Goal: Information Seeking & Learning: Learn about a topic

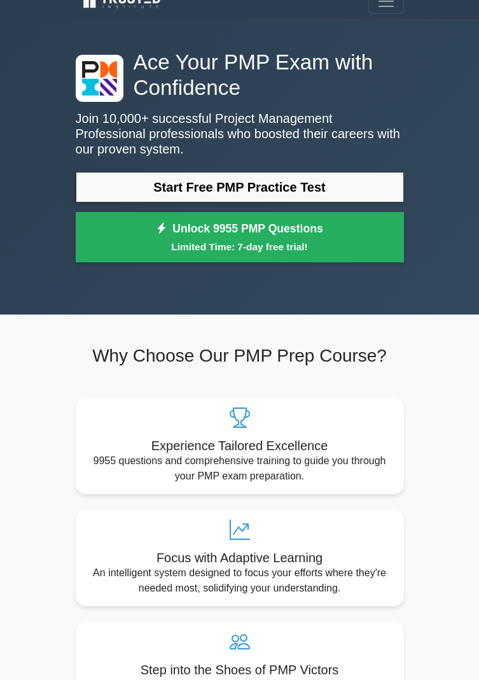
click at [365, 183] on link "Start Free PMP Practice Test" at bounding box center [240, 187] width 328 height 31
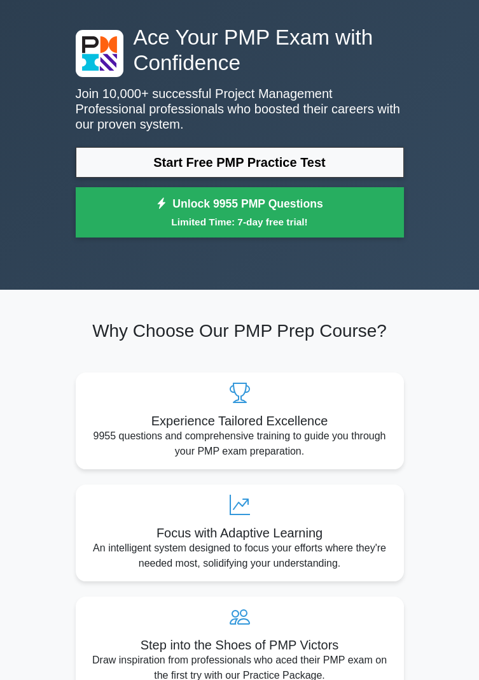
scroll to position [51, 0]
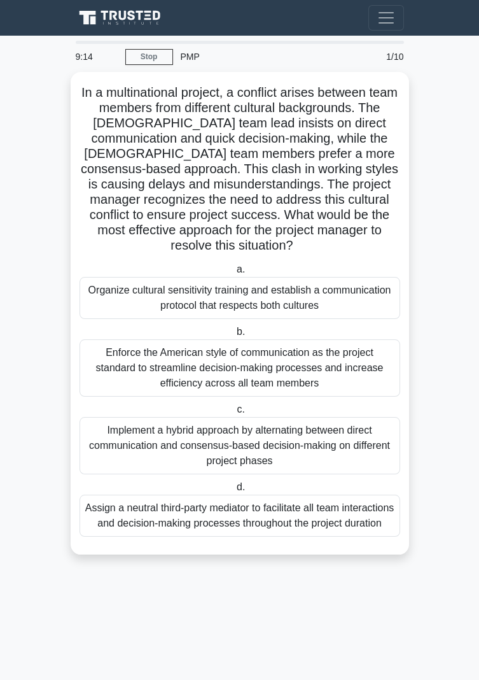
click at [130, 286] on div "Organize cultural sensitivity training and establish a communication protocol t…" at bounding box center [240, 298] width 321 height 42
click at [234, 274] on input "a. Organize cultural sensitivity training and establish a communication protoco…" at bounding box center [234, 269] width 0 height 8
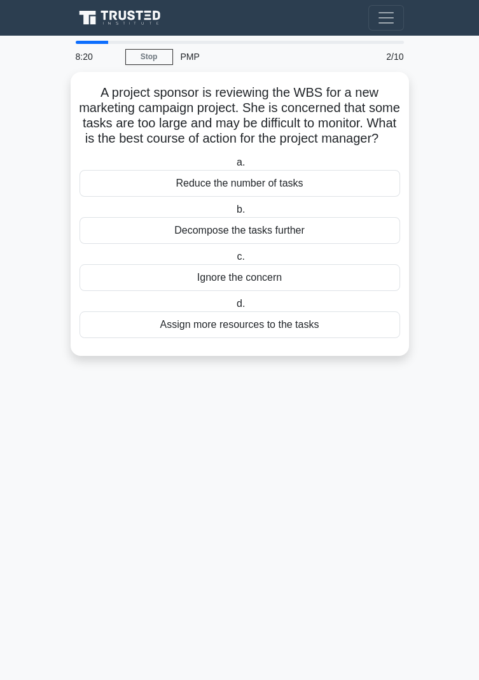
click at [169, 291] on div "Ignore the concern" at bounding box center [240, 277] width 321 height 27
click at [234, 261] on input "c. Ignore the concern" at bounding box center [234, 257] width 0 height 8
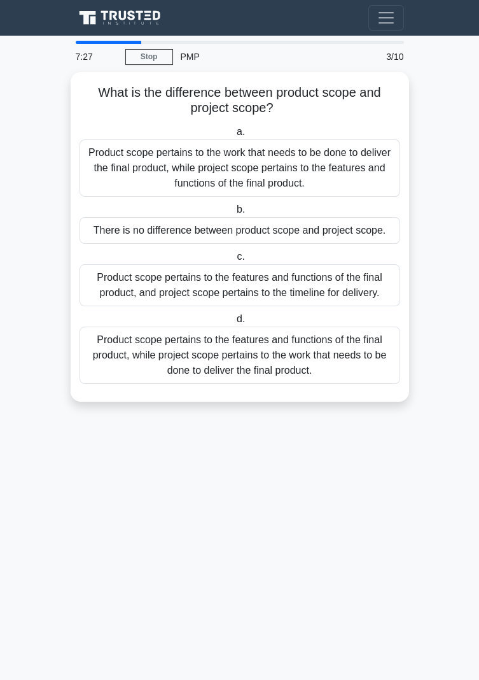
click at [331, 362] on div "Product scope pertains to the features and functions of the final product, whil…" at bounding box center [240, 355] width 321 height 57
click at [234, 323] on input "d. Product scope pertains to the features and functions of the final product, w…" at bounding box center [234, 319] width 0 height 8
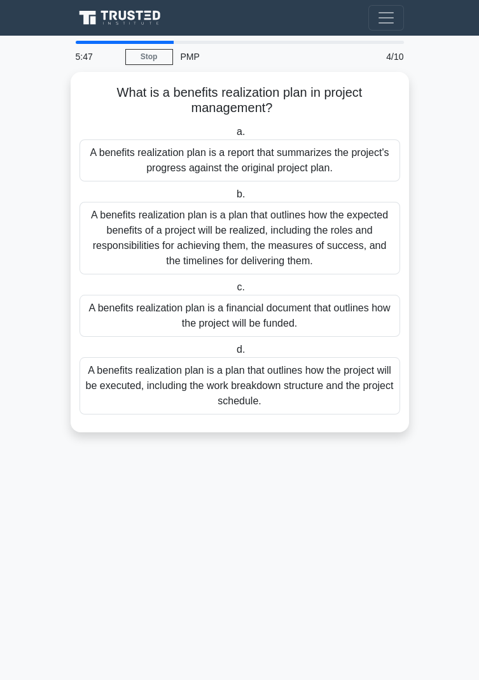
click at [141, 148] on div "A benefits realization plan is a report that summarizes the project's progress …" at bounding box center [240, 160] width 321 height 42
click at [234, 136] on input "a. A benefits realization plan is a report that summarizes the project's progre…" at bounding box center [234, 132] width 0 height 8
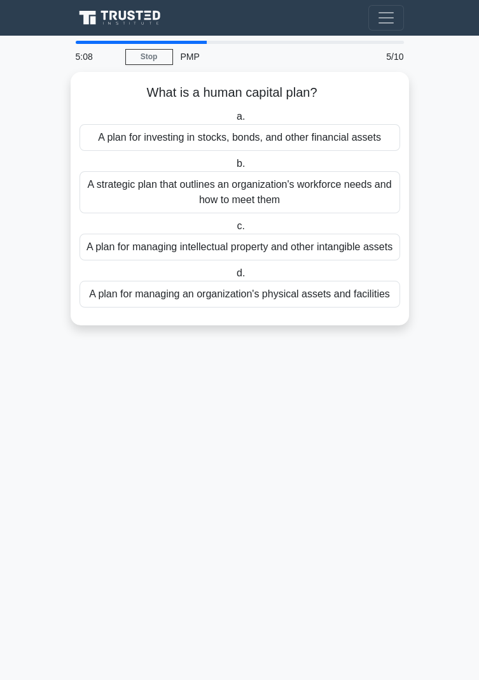
click at [118, 192] on div "A strategic plan that outlines an organization's workforce needs and how to mee…" at bounding box center [240, 192] width 321 height 42
click at [234, 168] on input "b. A strategic plan that outlines an organization's workforce needs and how to …" at bounding box center [234, 164] width 0 height 8
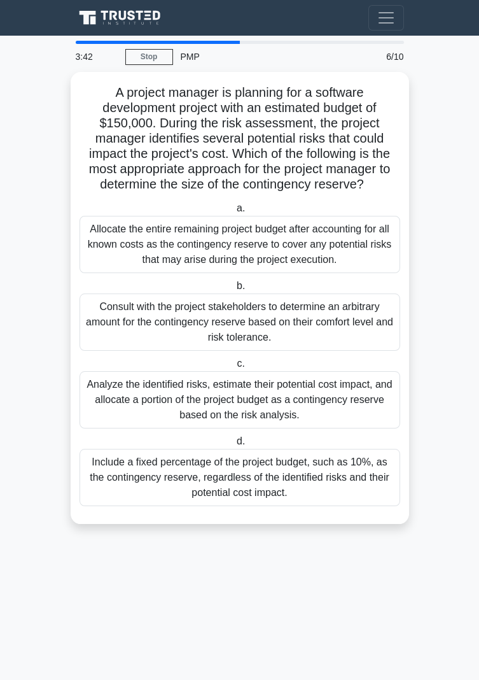
click at [207, 396] on div "Analyze the identified risks, estimate their potential cost impact, and allocat…" at bounding box center [240, 399] width 321 height 57
click at [234, 368] on input "c. Analyze the identified risks, estimate their potential cost impact, and allo…" at bounding box center [234, 364] width 0 height 8
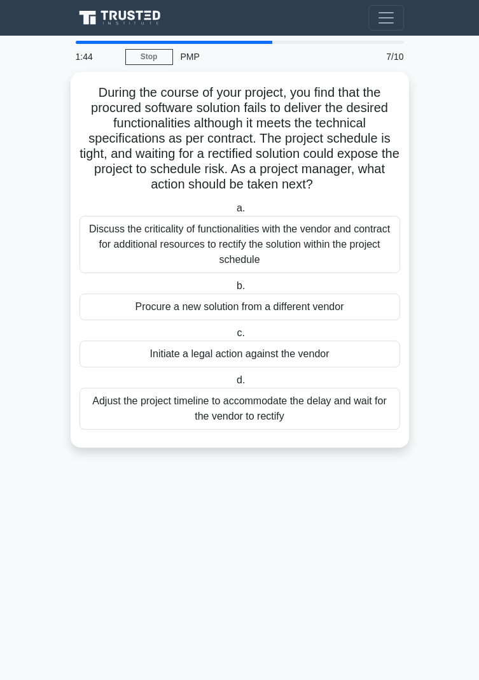
click at [128, 243] on div "Discuss the criticality of functionalities with the vendor and contract for add…" at bounding box center [240, 244] width 321 height 57
click at [234, 213] on input "a. Discuss the criticality of functionalities with the vendor and contract for …" at bounding box center [234, 208] width 0 height 8
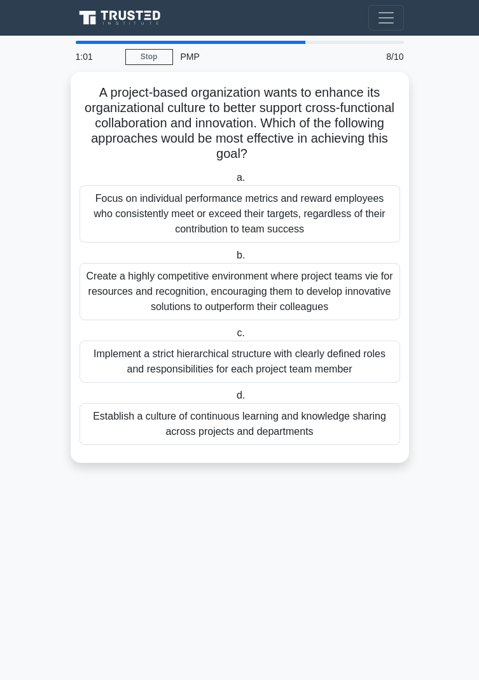
click at [138, 434] on div "Establish a culture of continuous learning and knowledge sharing across project…" at bounding box center [240, 424] width 321 height 42
click at [234, 400] on input "d. Establish a culture of continuous learning and knowledge sharing across proj…" at bounding box center [234, 395] width 0 height 8
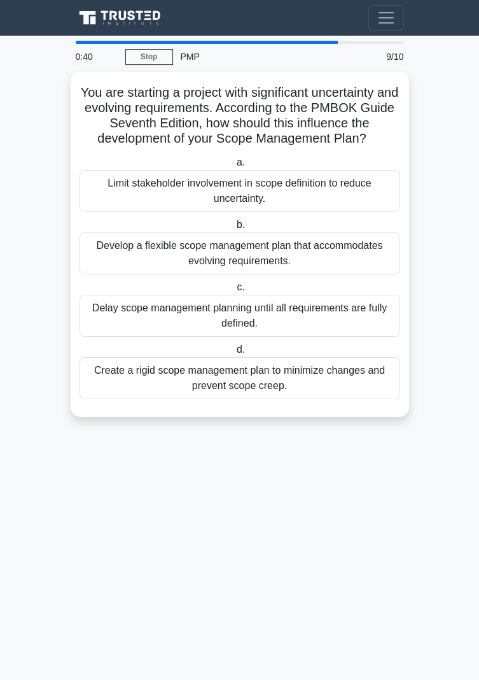
click at [122, 267] on div "Develop a flexible scope management plan that accommodates evolving requirement…" at bounding box center [240, 253] width 321 height 42
click at [234, 229] on input "b. Develop a flexible scope management plan that accommodates evolving requirem…" at bounding box center [234, 225] width 0 height 8
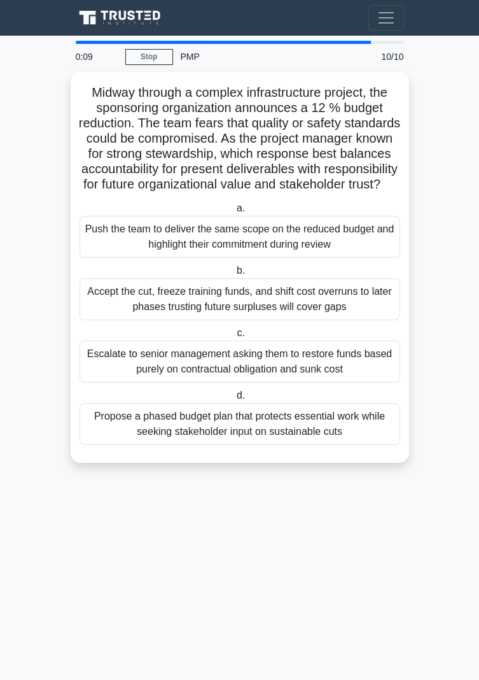
click at [197, 445] on div "Propose a phased budget plan that protects essential work while seeking stakeho…" at bounding box center [240, 424] width 321 height 42
click at [234, 400] on input "d. Propose a phased budget plan that protects essential work while seeking stak…" at bounding box center [234, 395] width 0 height 8
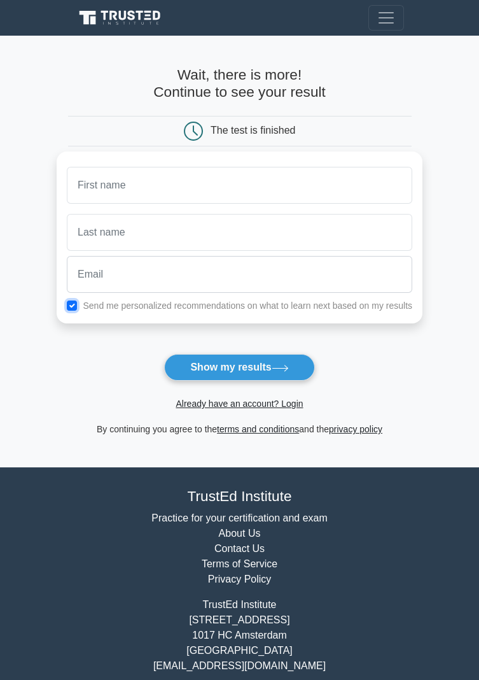
click at [69, 307] on input "checkbox" at bounding box center [72, 305] width 10 height 10
checkbox input "false"
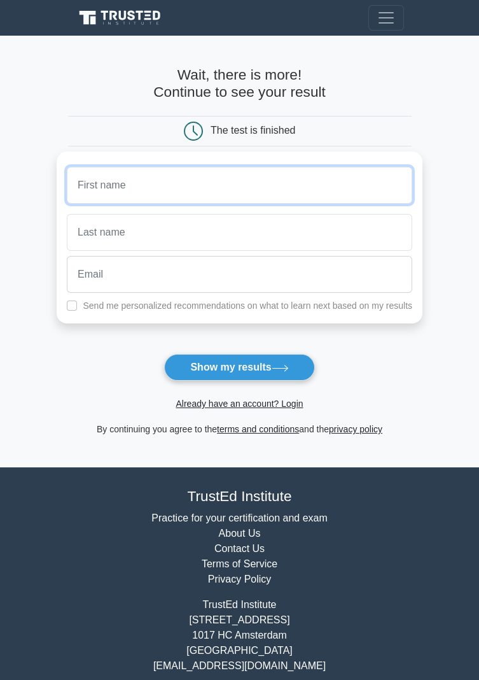
click at [111, 182] on input "text" at bounding box center [240, 185] width 346 height 37
type input "Champion_889@hotmail.com"
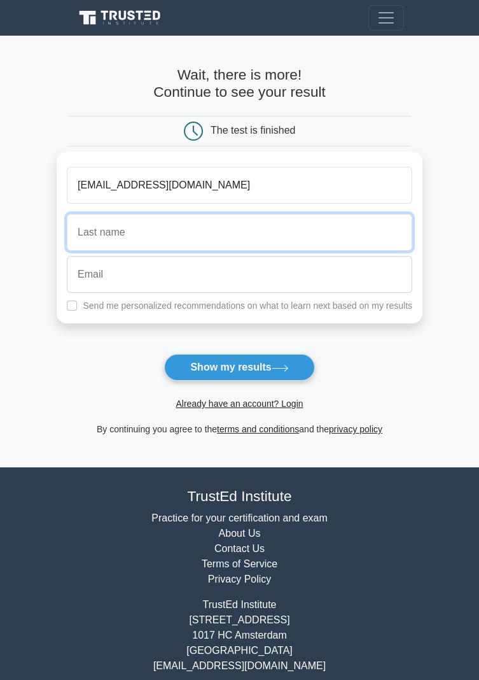
click at [109, 224] on input "text" at bounding box center [240, 232] width 346 height 37
type input "Rova"
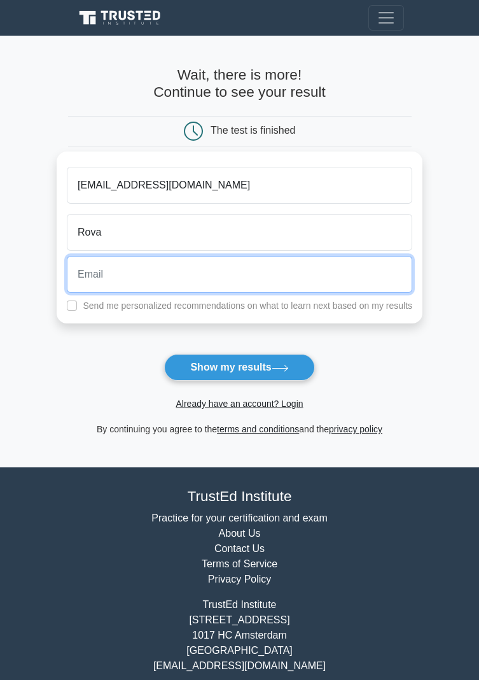
click at [108, 276] on input "email" at bounding box center [240, 274] width 346 height 37
type input "champion_889@hotmail.com"
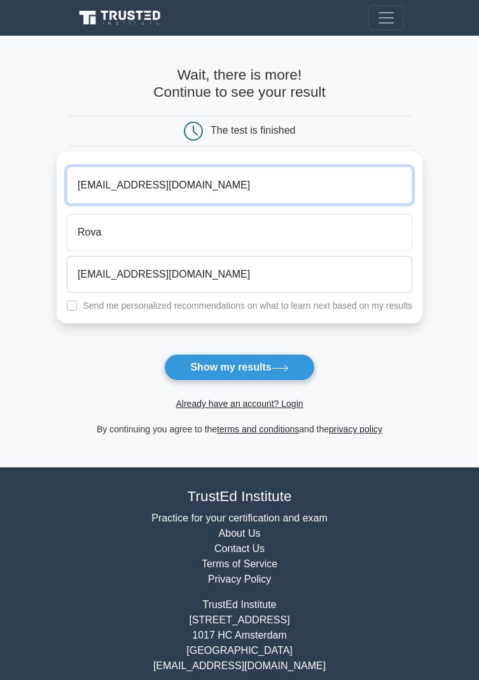
click at [216, 186] on input "Champion_889@hotmail.com" at bounding box center [240, 185] width 346 height 37
type input "Champion_889@h"
type input "Liam"
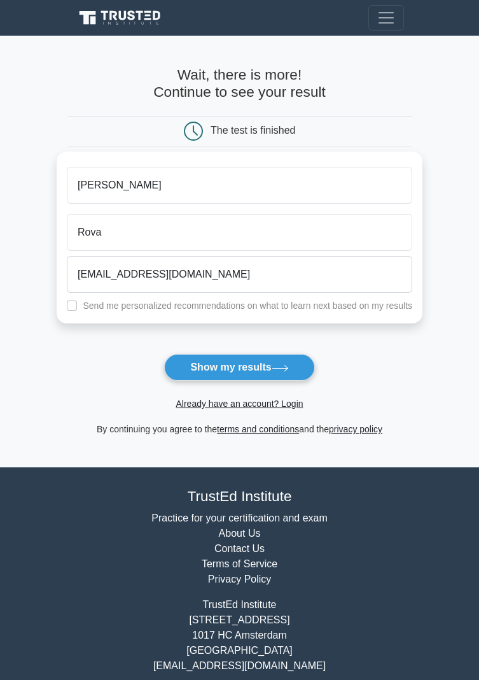
click at [204, 375] on button "Show my results" at bounding box center [239, 367] width 150 height 27
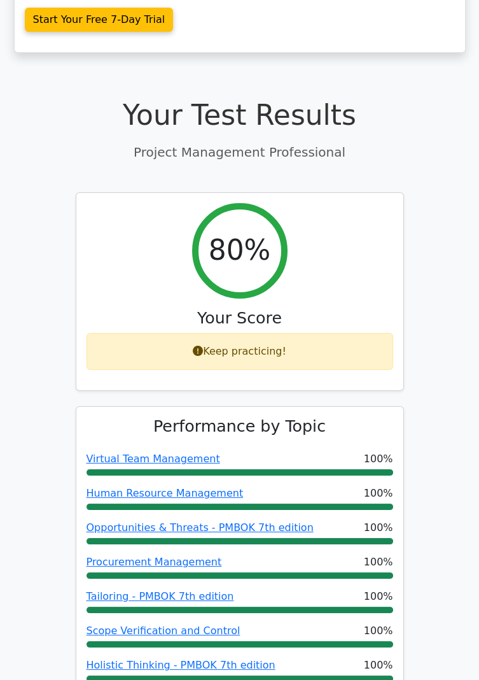
scroll to position [316, 0]
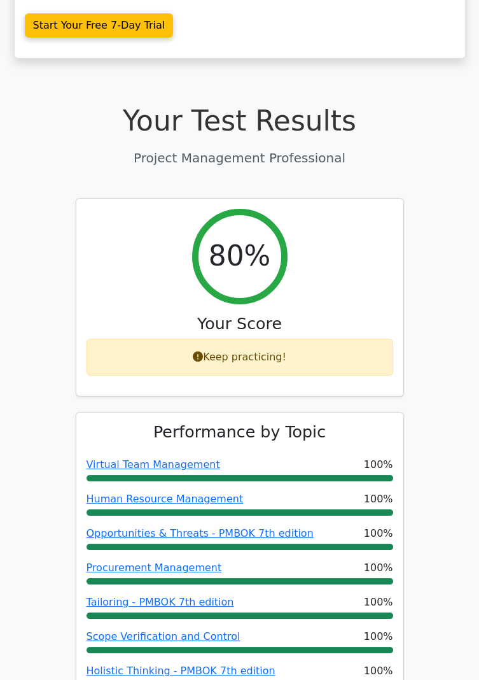
click at [195, 340] on div "Keep practicing!" at bounding box center [240, 357] width 307 height 37
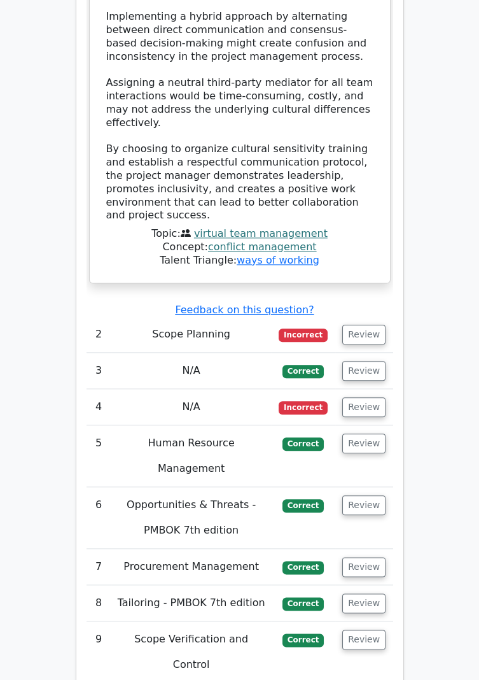
scroll to position [2536, 0]
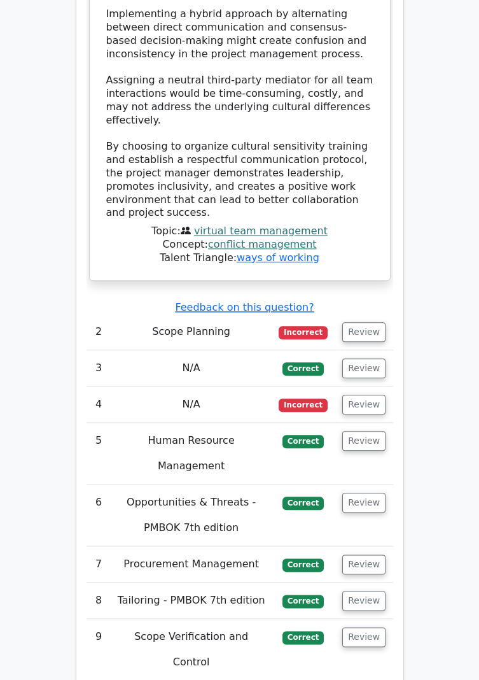
click at [358, 322] on button "Review" at bounding box center [363, 332] width 43 height 20
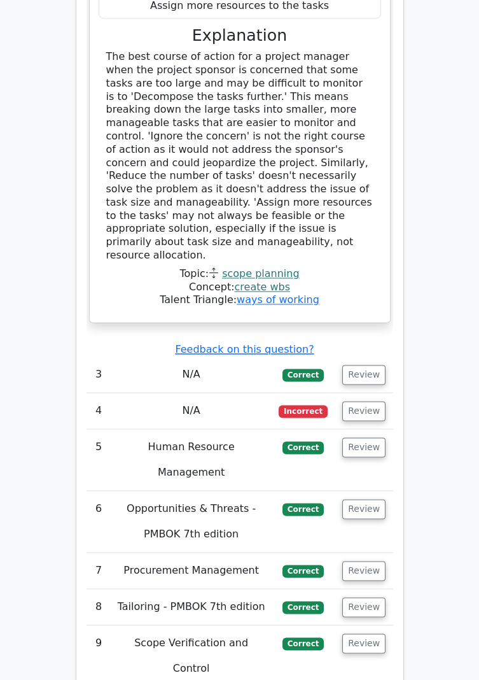
scroll to position [3149, 0]
click at [366, 402] on button "Review" at bounding box center [363, 412] width 43 height 20
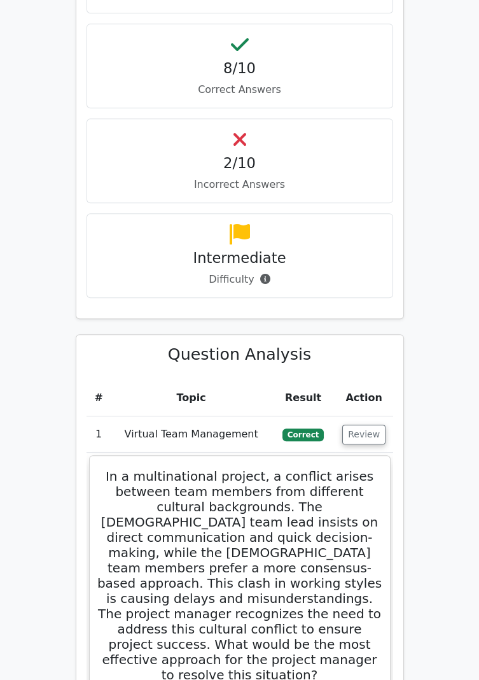
scroll to position [1175, 0]
